Goal: Entertainment & Leisure: Consume media (video, audio)

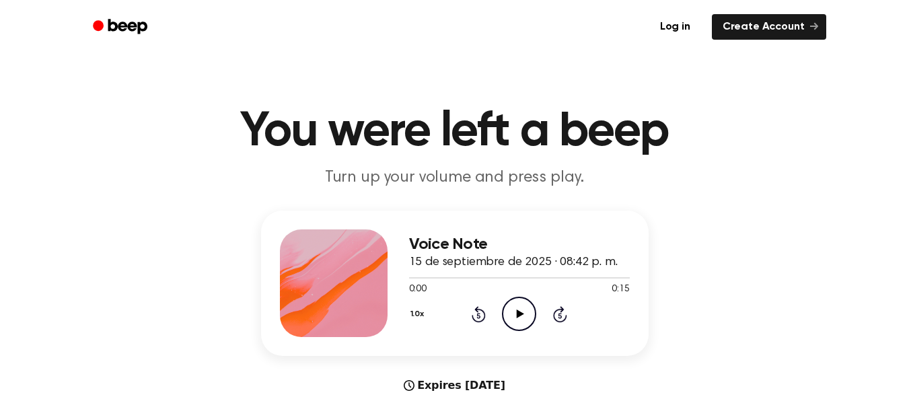
click at [523, 310] on icon "Play Audio" at bounding box center [519, 314] width 34 height 34
click at [520, 306] on icon "Play Audio" at bounding box center [519, 314] width 34 height 34
click at [531, 309] on icon "Play Audio" at bounding box center [519, 314] width 34 height 34
